Goal: Task Accomplishment & Management: Manage account settings

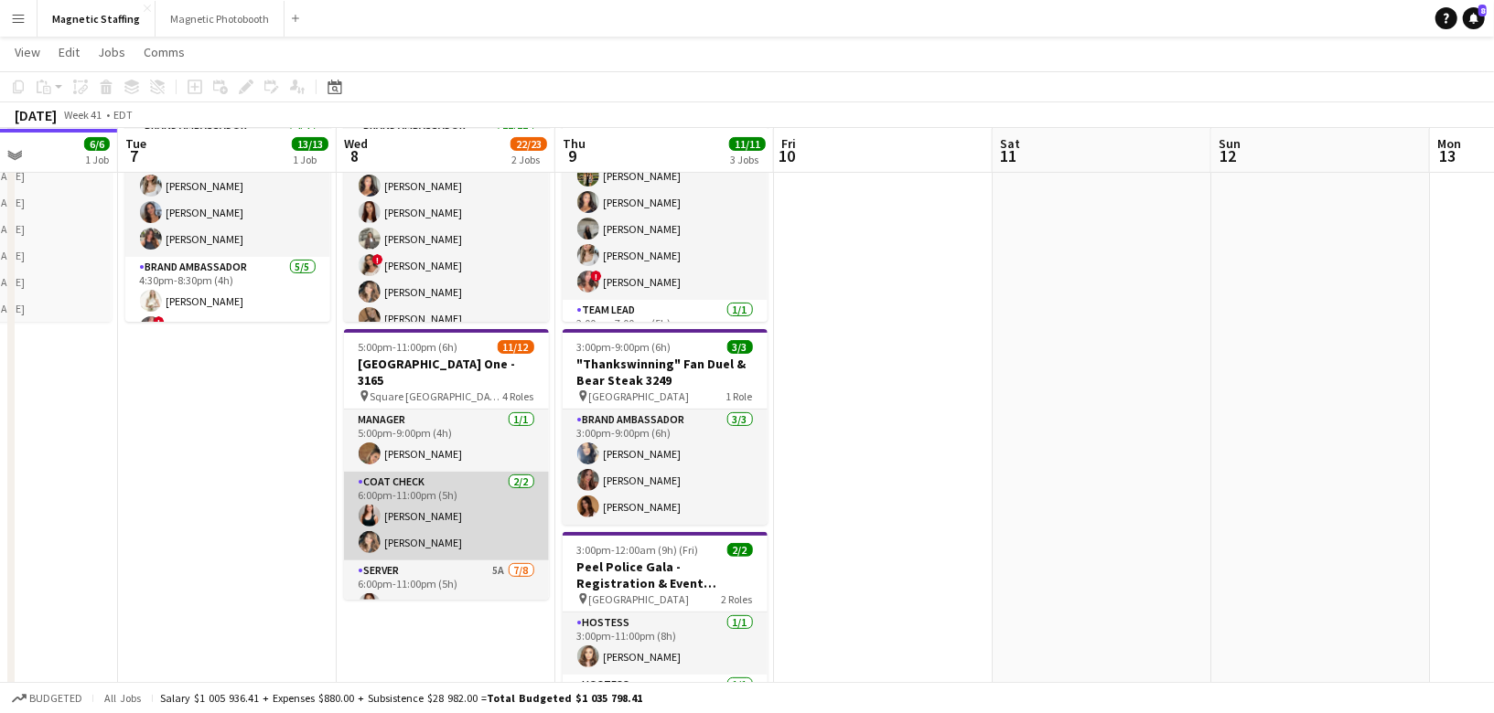
scroll to position [112, 0]
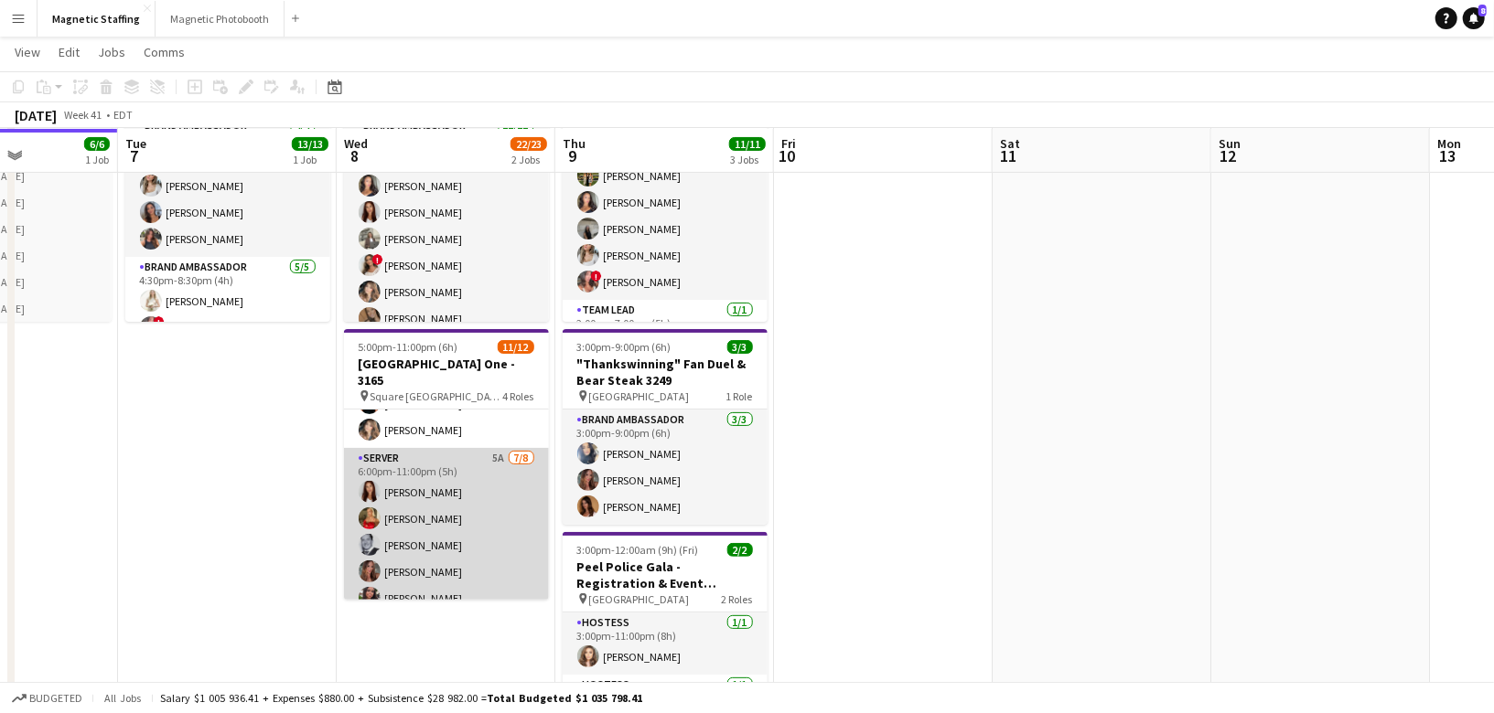
click at [442, 512] on app-card-role "Server 5A [DATE] 6:00pm-11:00pm (5h) [PERSON_NAME] [PERSON_NAME] [PERSON_NAME] …" at bounding box center [446, 572] width 205 height 248
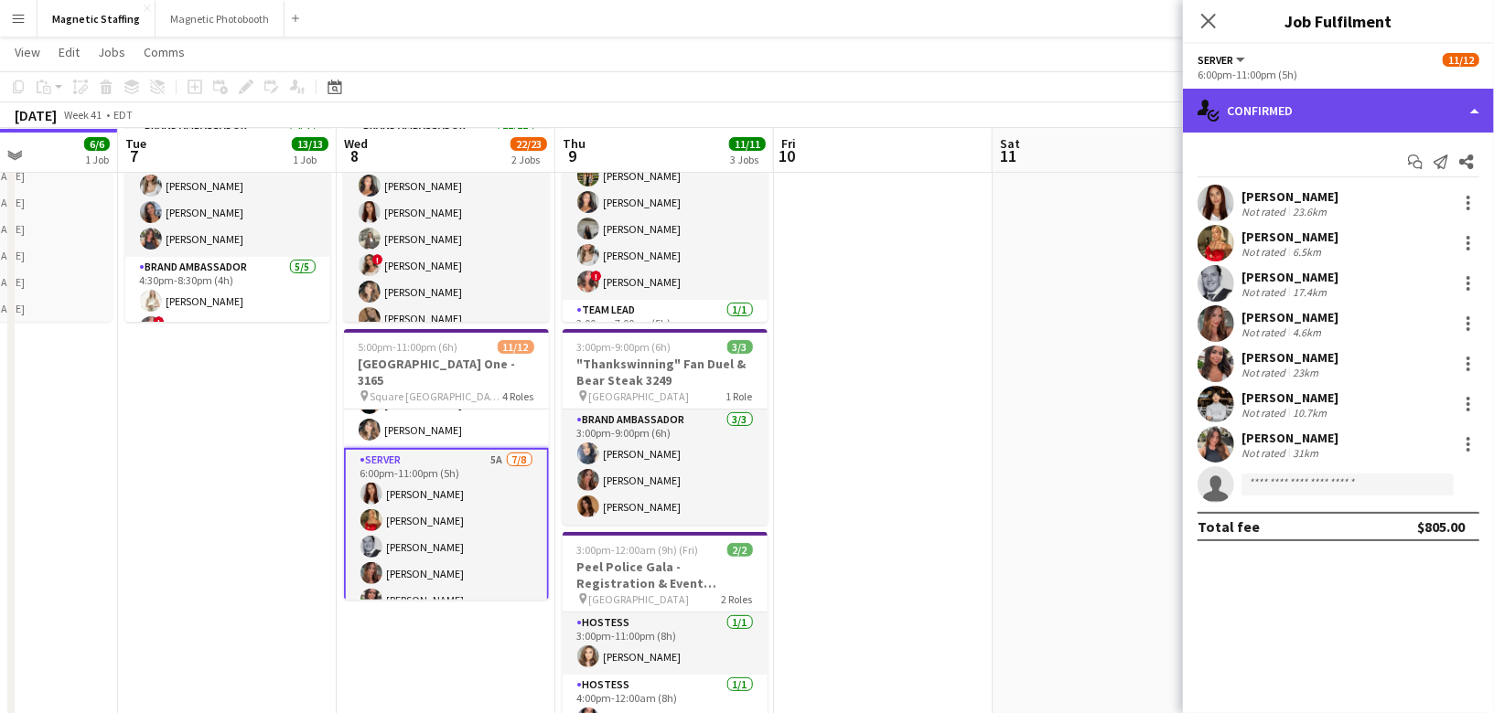
click at [1292, 109] on div "single-neutral-actions-check-2 Confirmed" at bounding box center [1338, 111] width 311 height 44
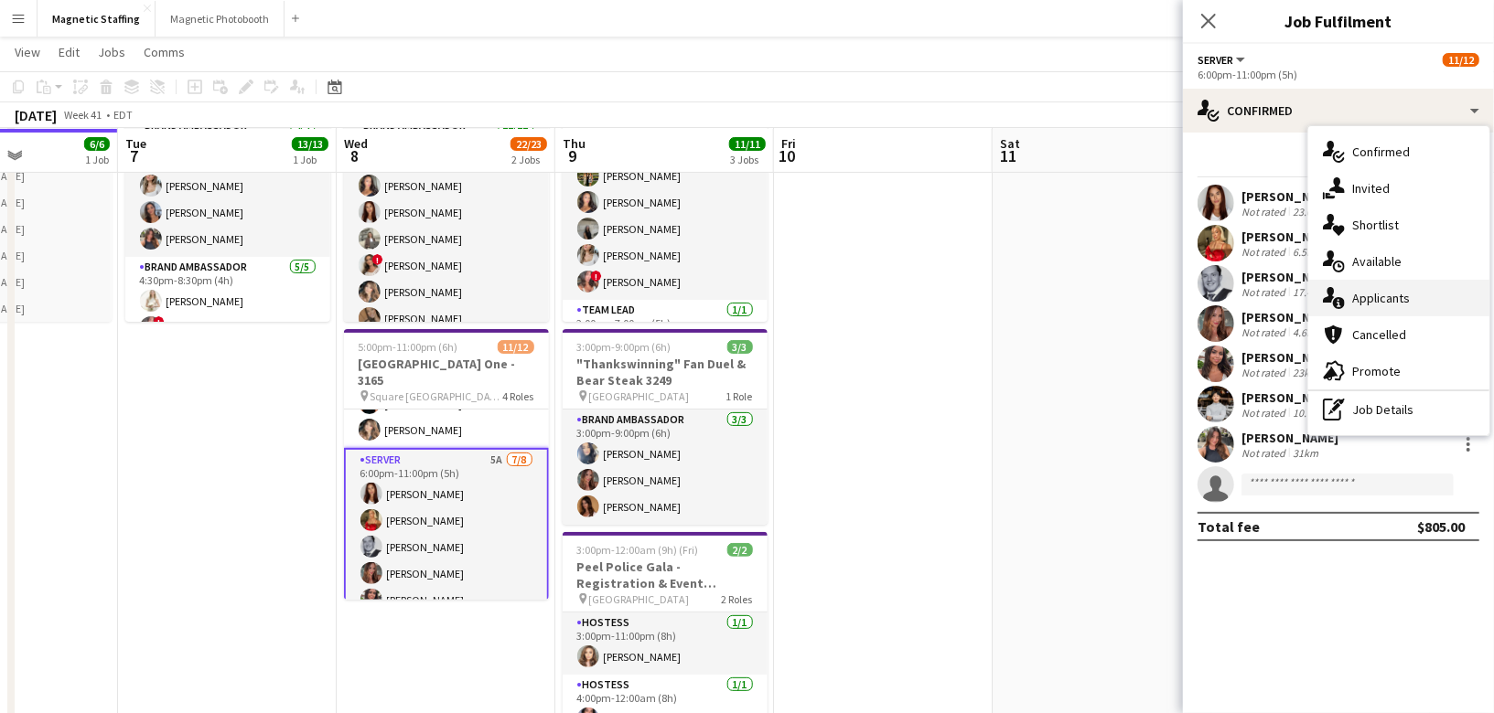
click at [1361, 291] on span "Applicants" at bounding box center [1381, 298] width 58 height 16
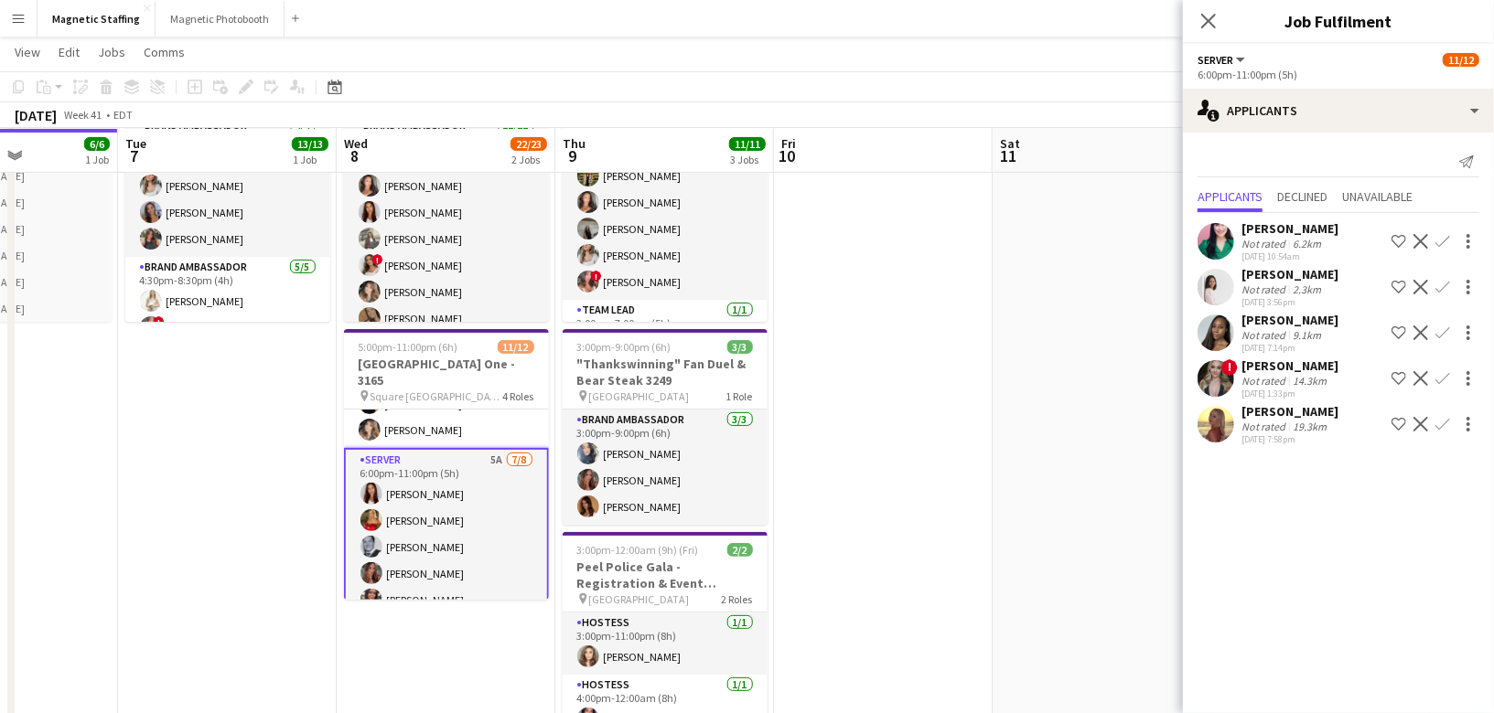
click at [1440, 427] on app-icon "Confirm" at bounding box center [1442, 424] width 15 height 15
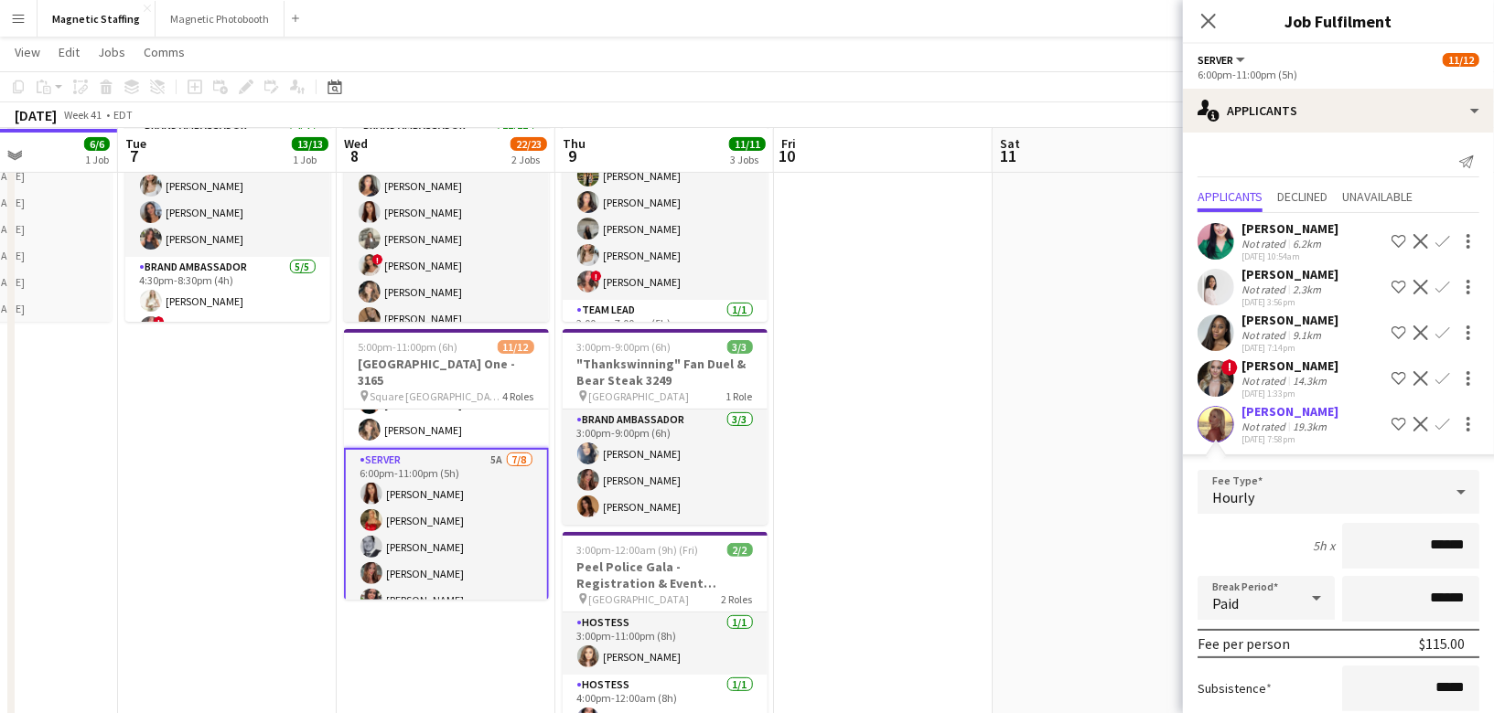
scroll to position [162, 0]
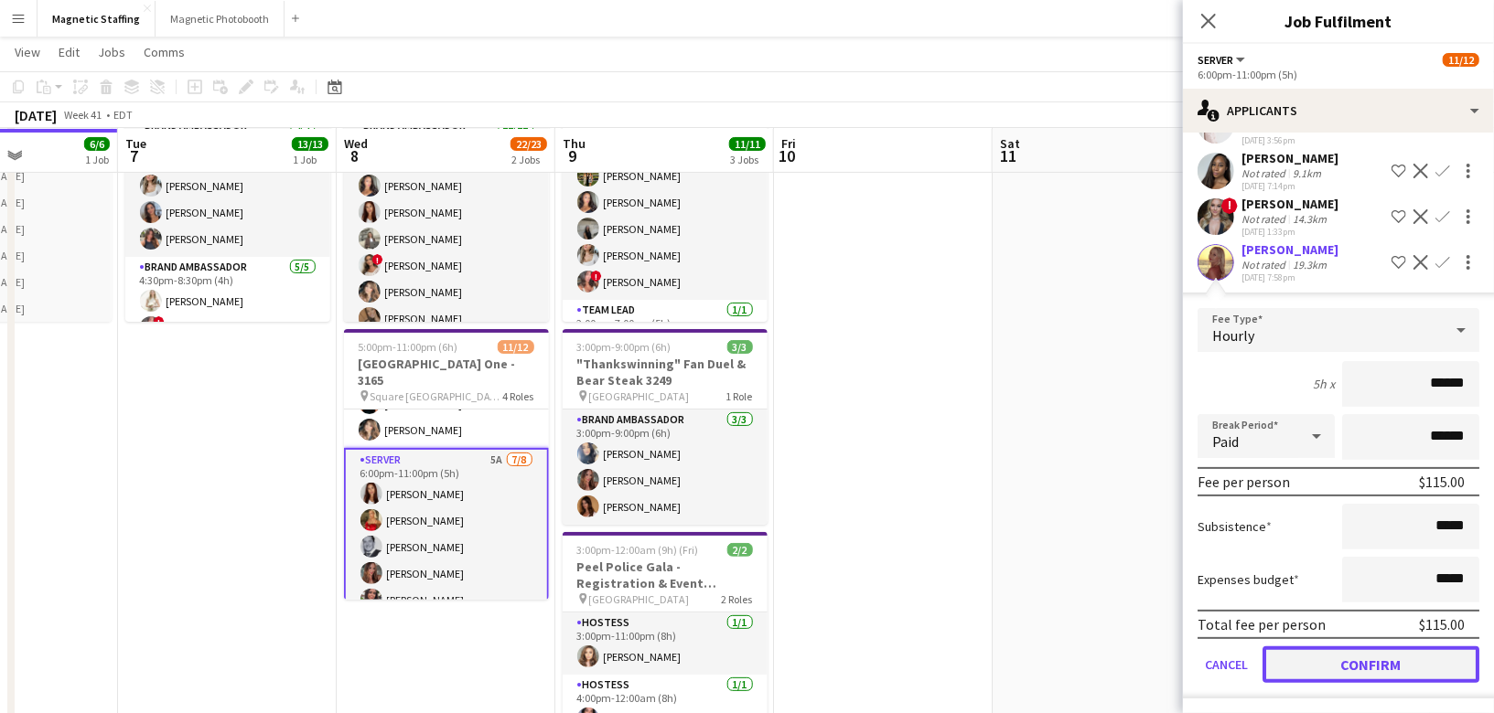
click at [1311, 659] on button "Confirm" at bounding box center [1370, 665] width 217 height 37
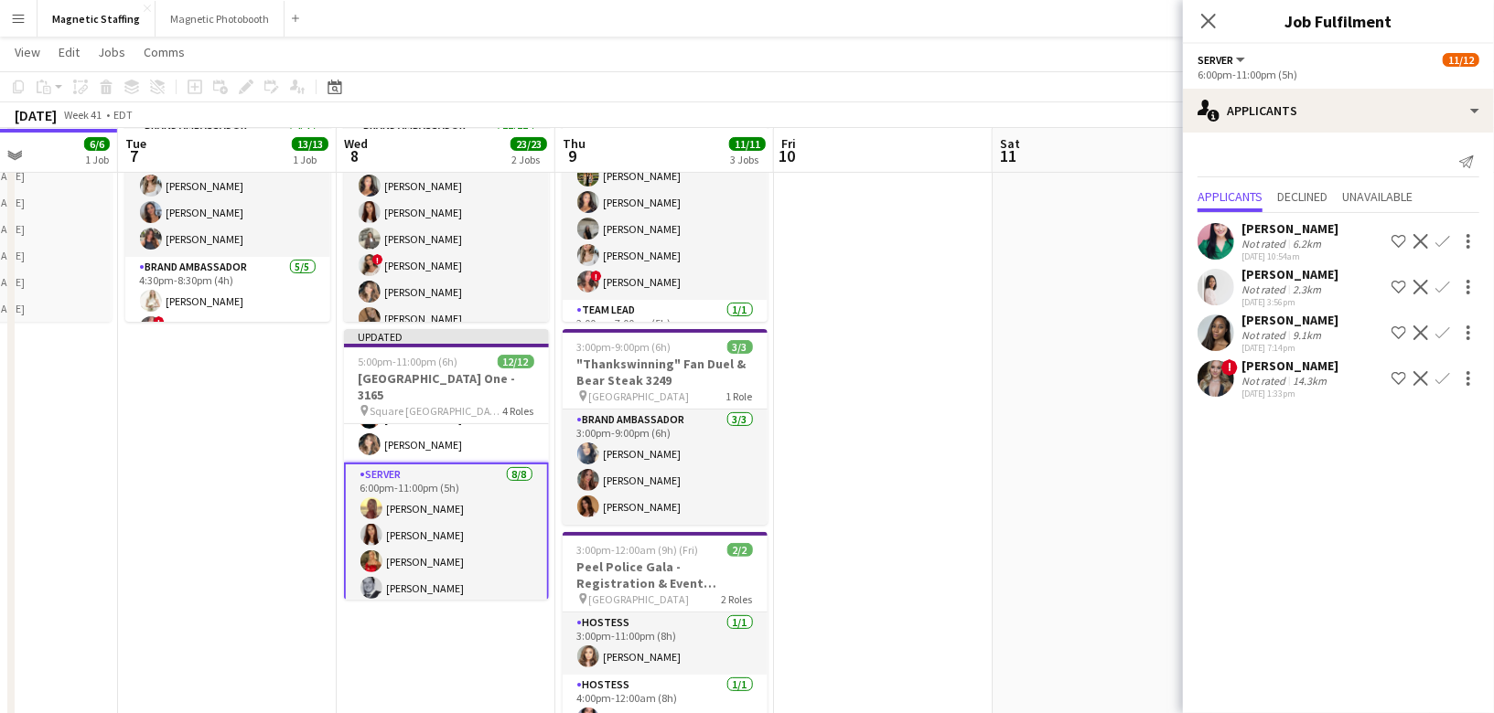
scroll to position [0, 0]
click at [1237, 590] on mat-expansion-panel "users2 Applicants Send notification Applicants Declined Unavailable [PERSON_NAM…" at bounding box center [1338, 423] width 311 height 581
click at [1139, 556] on app-date-cell at bounding box center [1101, 562] width 219 height 1036
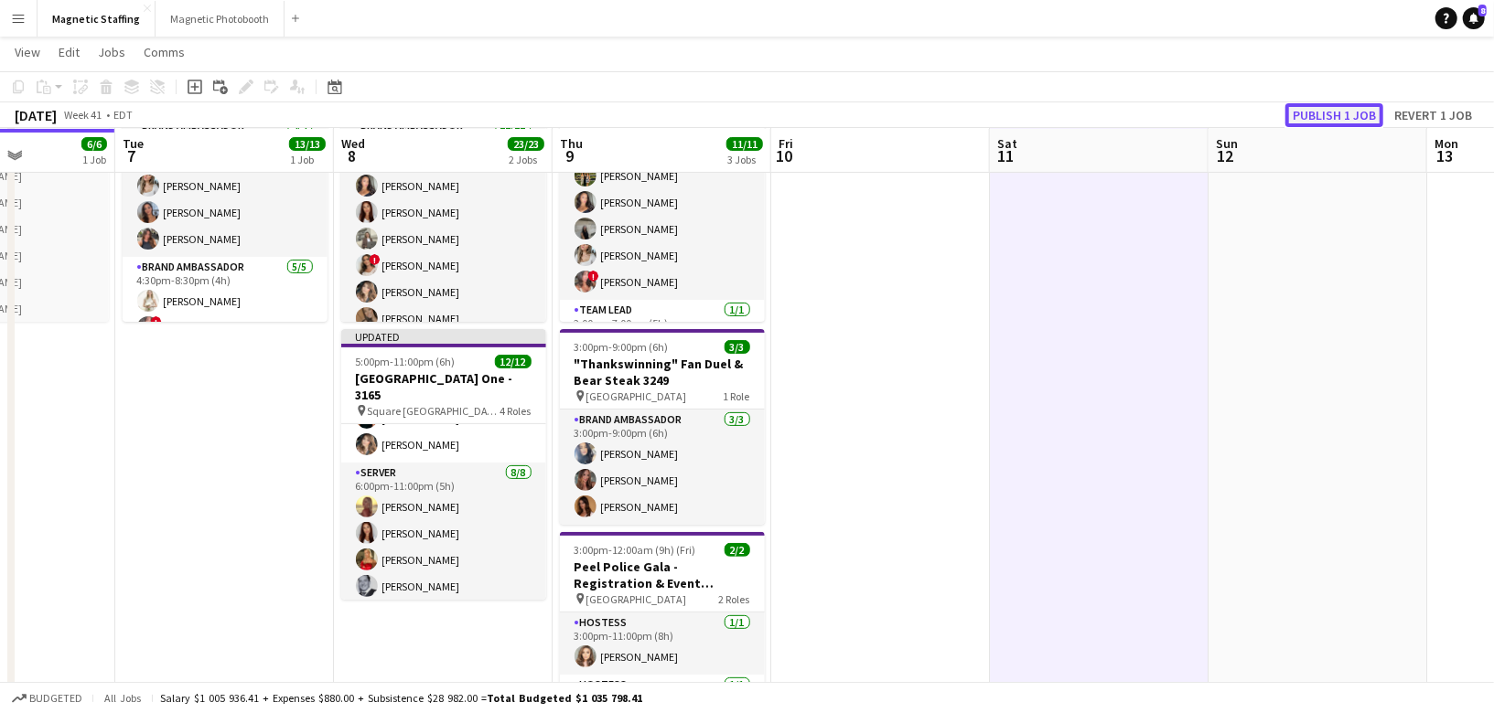
click at [1351, 118] on button "Publish 1 job" at bounding box center [1334, 115] width 98 height 24
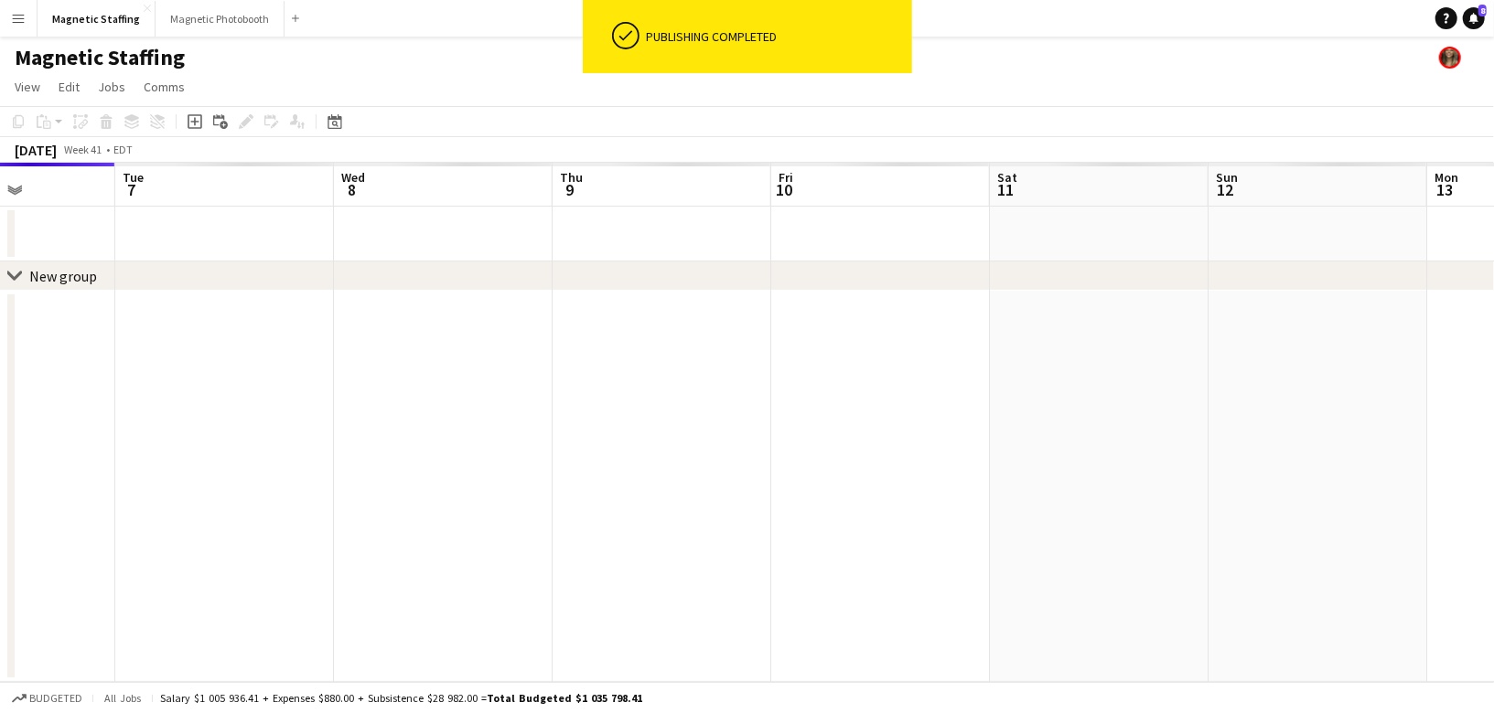
scroll to position [0, 0]
